Goal: Task Accomplishment & Management: Complete application form

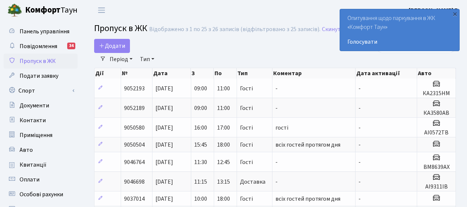
select select "25"
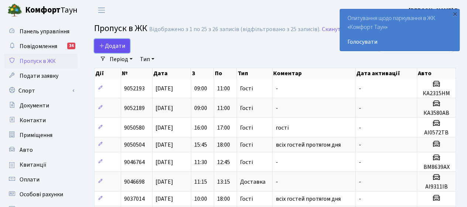
click at [112, 45] on span "Додати" at bounding box center [112, 46] width 26 height 8
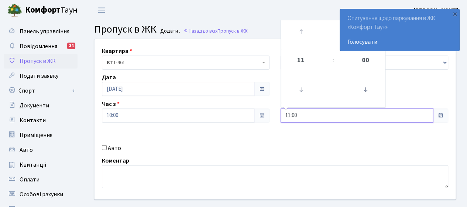
click at [320, 116] on input "11:00" at bounding box center [357, 115] width 153 height 14
click at [304, 95] on icon at bounding box center [301, 89] width 20 height 20
click at [302, 31] on icon at bounding box center [301, 31] width 20 height 20
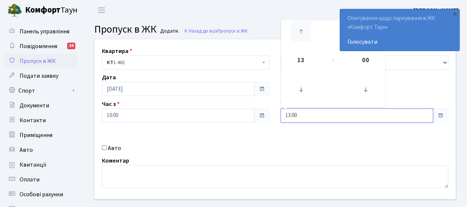
click at [302, 31] on icon at bounding box center [301, 31] width 20 height 20
click at [303, 33] on icon at bounding box center [301, 31] width 20 height 20
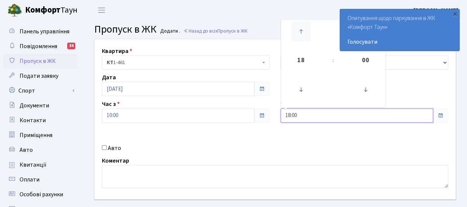
click at [303, 33] on icon at bounding box center [301, 31] width 20 height 20
click at [304, 91] on icon at bounding box center [301, 89] width 20 height 20
type input "17:00"
click at [196, 144] on div "Авто" at bounding box center [185, 147] width 179 height 9
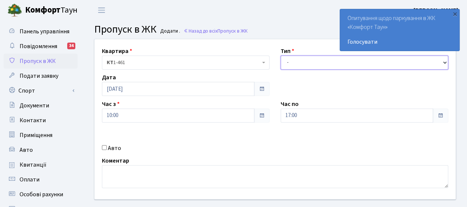
click at [300, 59] on select "- Доставка Таксі Гості Сервіс" at bounding box center [365, 62] width 168 height 14
select select "3"
click at [281, 55] on select "- Доставка Таксі Гості Сервіс" at bounding box center [365, 62] width 168 height 14
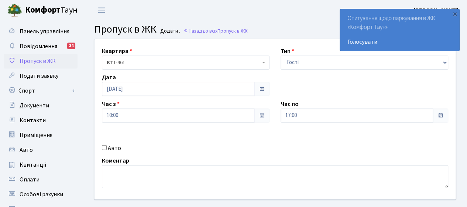
click at [115, 149] on label "Авто" at bounding box center [114, 147] width 13 height 9
click at [107, 149] on input "Авто" at bounding box center [104, 147] width 5 height 5
checkbox input "true"
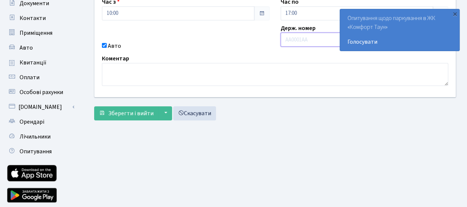
scroll to position [111, 0]
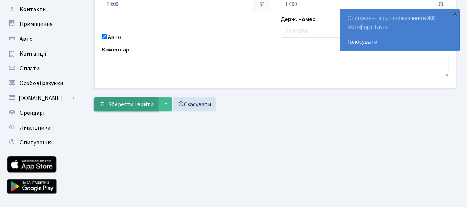
click at [122, 104] on span "Зберегти і вийти" at bounding box center [130, 104] width 45 height 8
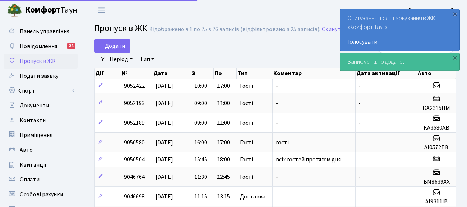
select select "25"
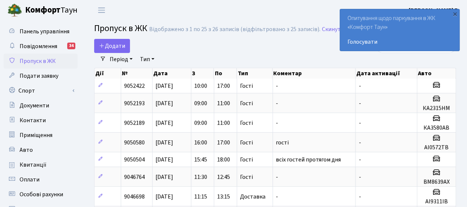
click at [243, 45] on div "Додати" at bounding box center [213, 46] width 238 height 14
click at [455, 15] on div "×" at bounding box center [455, 13] width 7 height 7
